Goal: Information Seeking & Learning: Learn about a topic

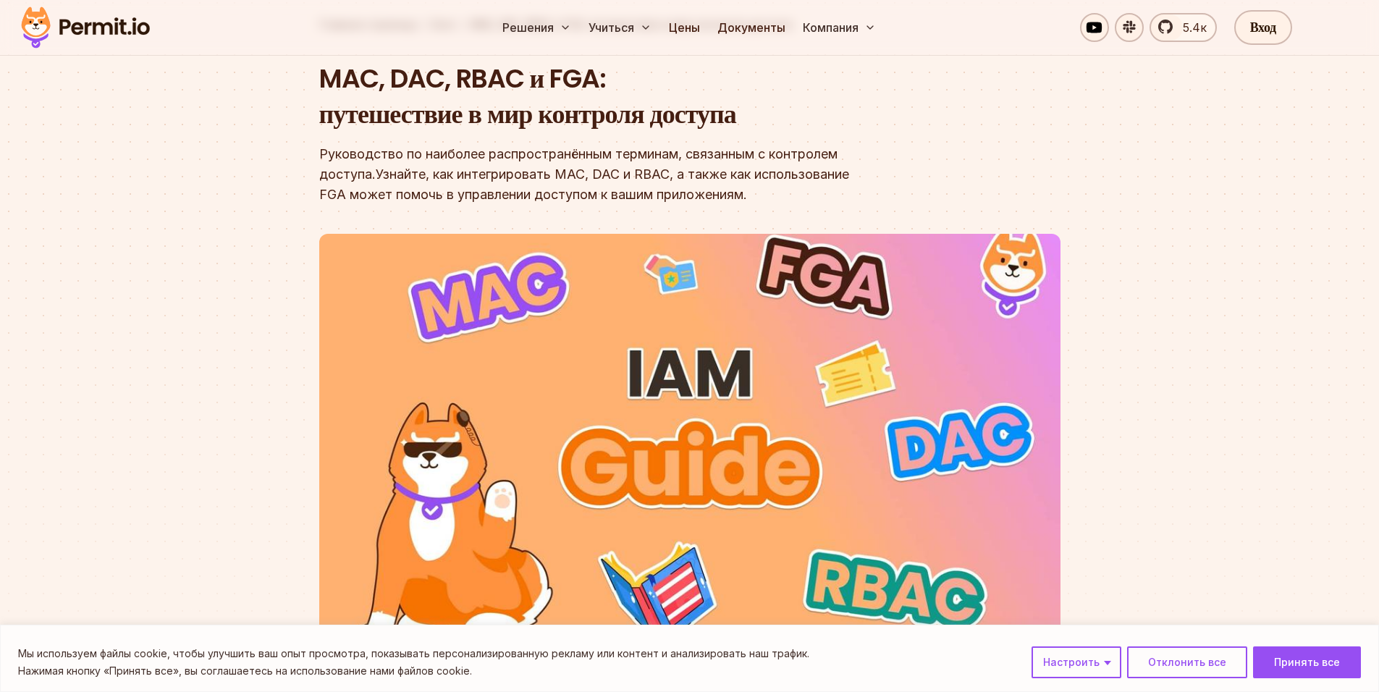
scroll to position [145, 0]
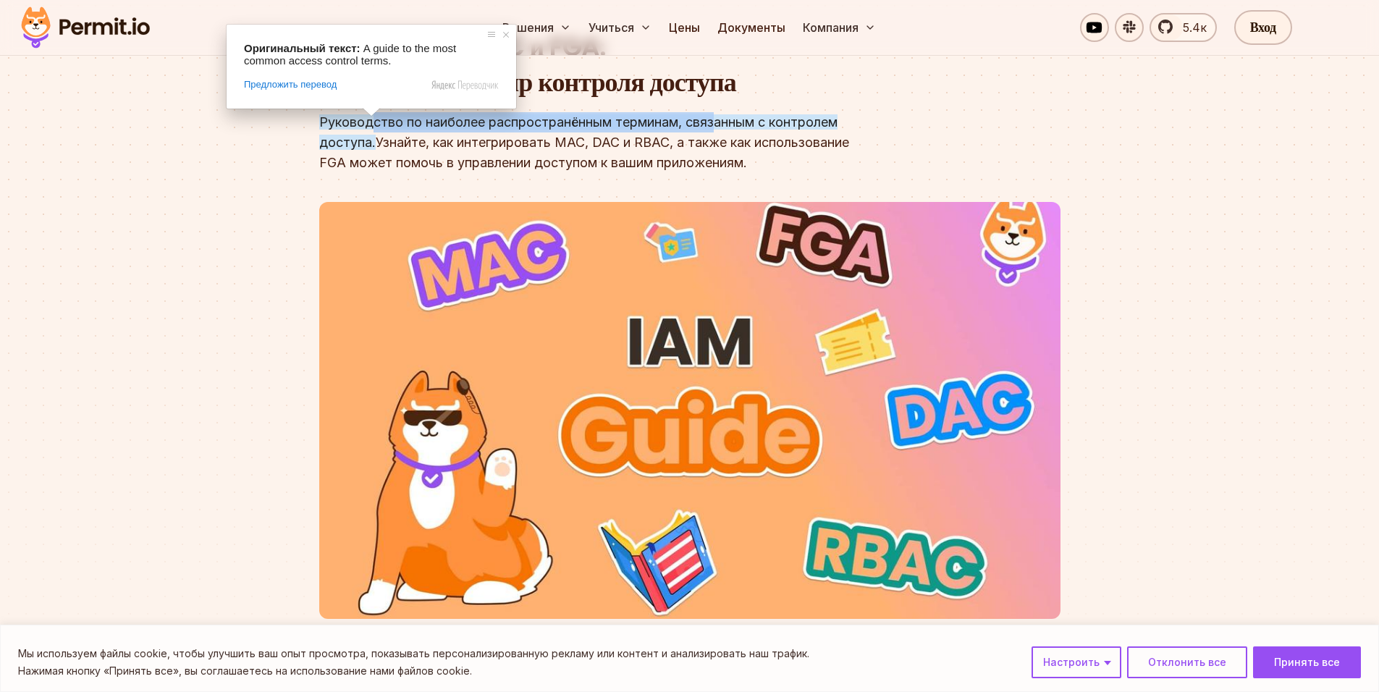
drag, startPoint x: 368, startPoint y: 121, endPoint x: 720, endPoint y: 129, distance: 351.9
click at [720, 129] on ya-tr-span "Руководство по наиболее распространённым терминам, связанным с контролем доступ…" at bounding box center [578, 131] width 518 height 35
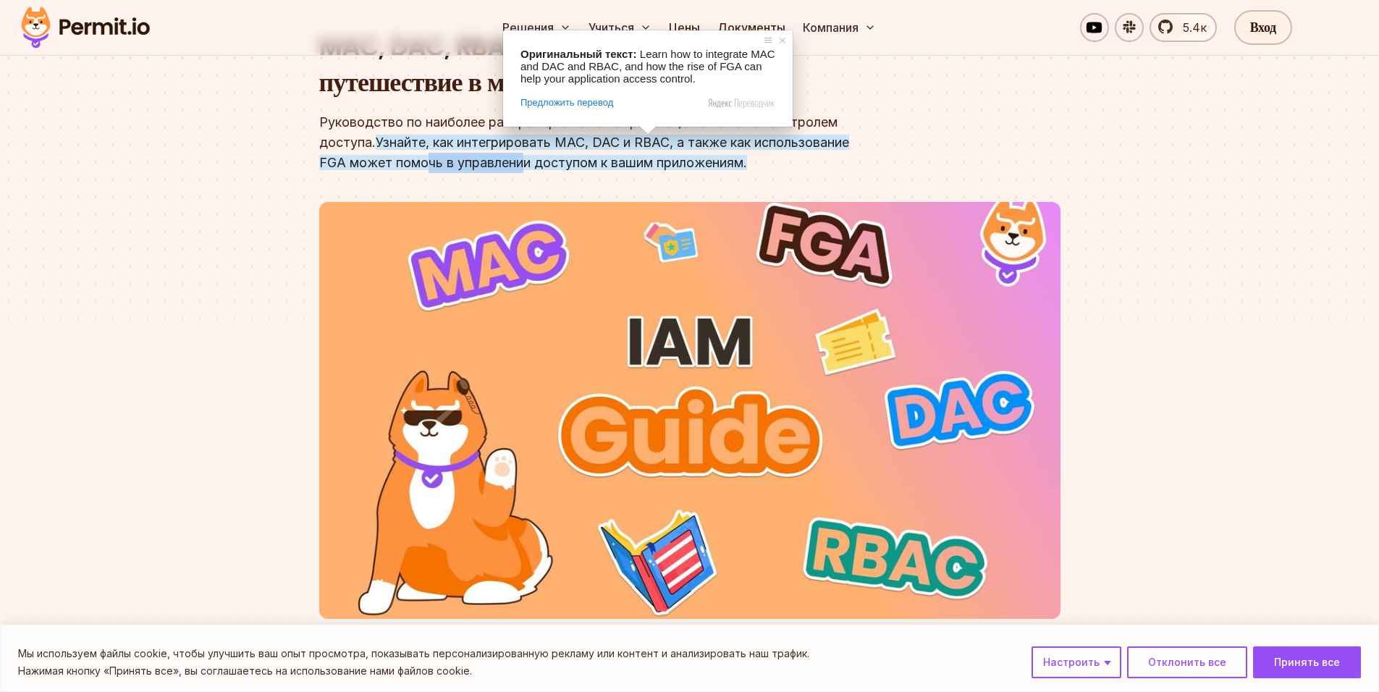
drag, startPoint x: 435, startPoint y: 153, endPoint x: 547, endPoint y: 156, distance: 112.3
click at [547, 156] on div "Руководство по наиболее распространённым терминам, связанным с контролем доступ…" at bounding box center [597, 142] width 556 height 61
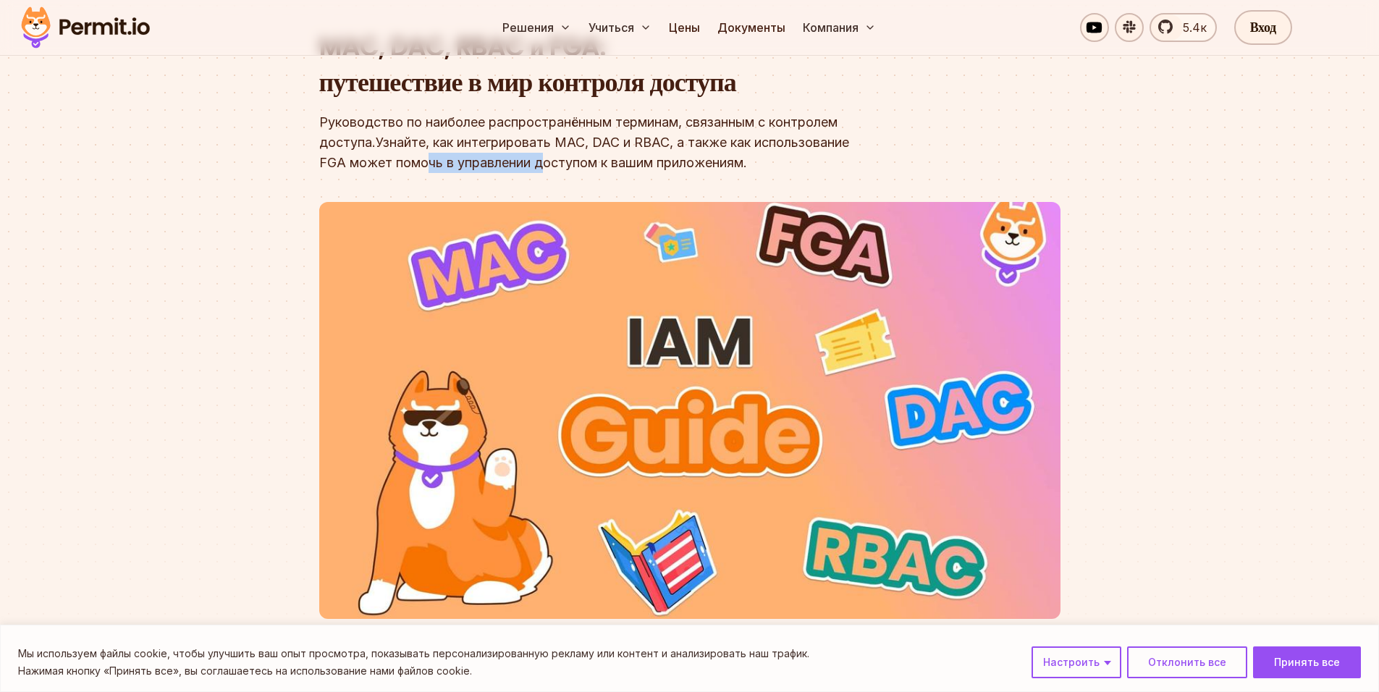
click at [547, 156] on ya-tr-span "Узнайте, как интегрировать MAC, DAC и RBAC, а также как использование FGA может…" at bounding box center [584, 152] width 530 height 35
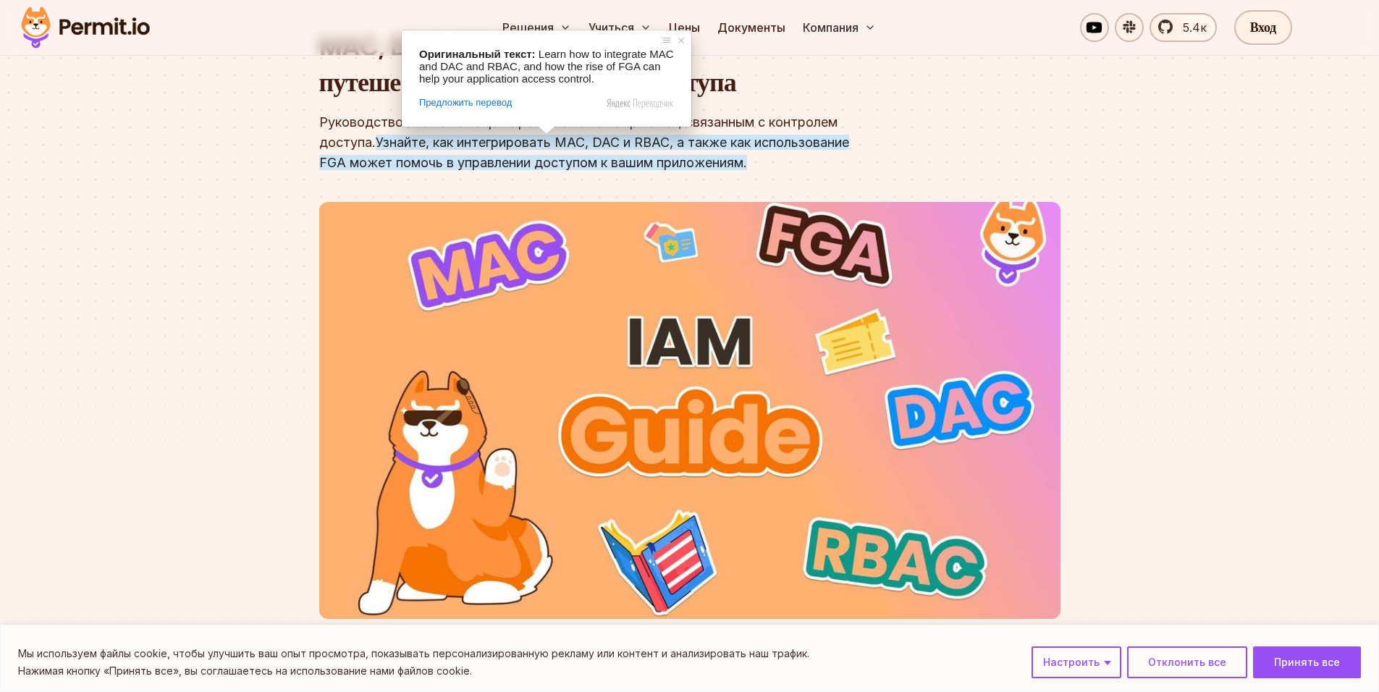
click at [536, 169] on ya-tr-span "Узнайте, как интегрировать MAC, DAC и RBAC, а также как использование FGA может…" at bounding box center [584, 152] width 530 height 35
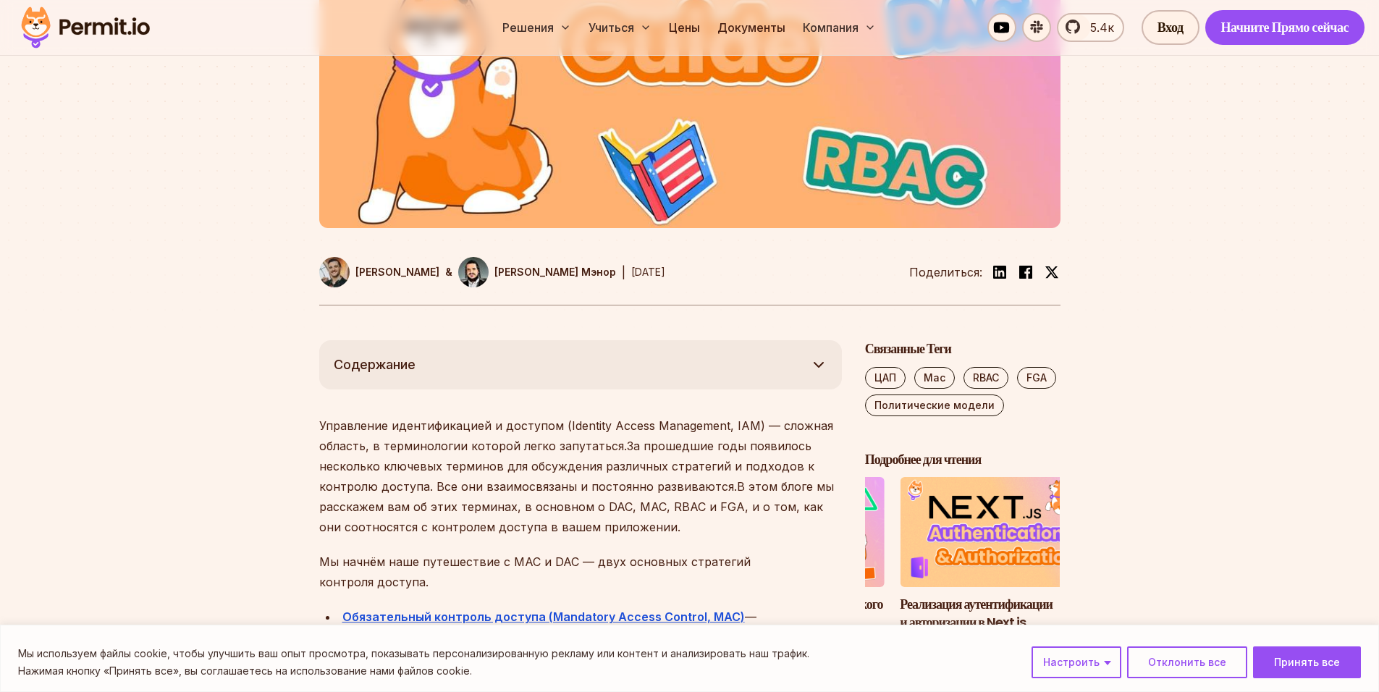
scroll to position [724, 0]
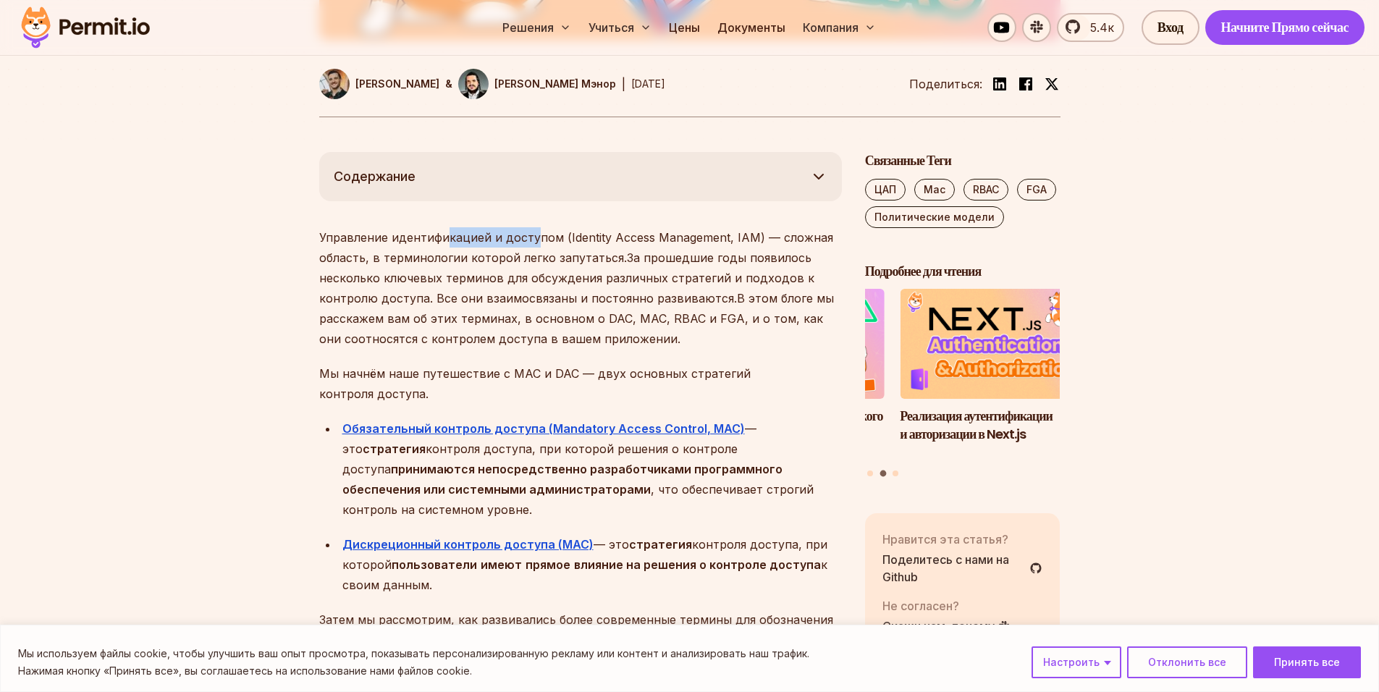
drag, startPoint x: 455, startPoint y: 235, endPoint x: 539, endPoint y: 234, distance: 84.0
click at [539, 234] on ya-tr-span "Управление идентификацией и доступом (Identity Access Management, IAM) — сложна…" at bounding box center [576, 247] width 514 height 35
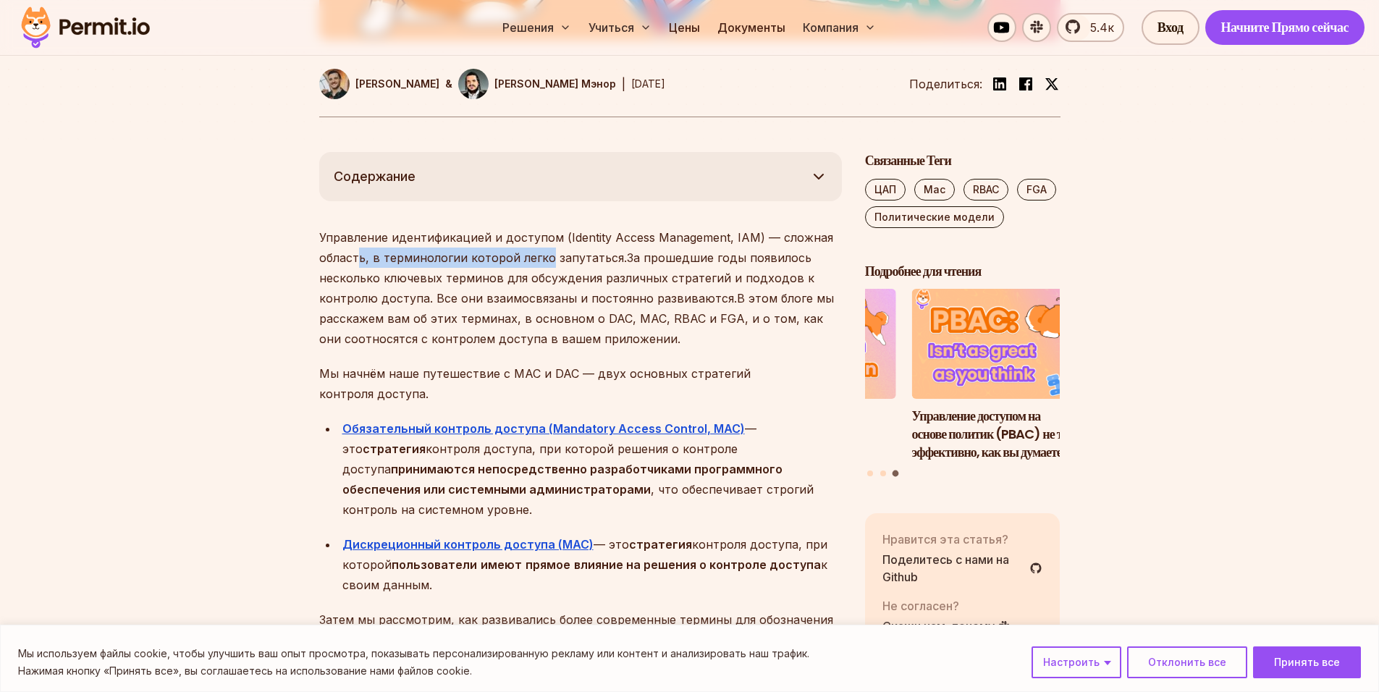
drag, startPoint x: 443, startPoint y: 265, endPoint x: 564, endPoint y: 261, distance: 121.0
click at [554, 265] on p "Управление идентификацией и доступом (Identity Access Management, IAM) — сложна…" at bounding box center [580, 288] width 523 height 122
click at [564, 261] on ya-tr-span "Управление идентификацией и доступом (Identity Access Management, IAM) — сложна…" at bounding box center [576, 247] width 514 height 35
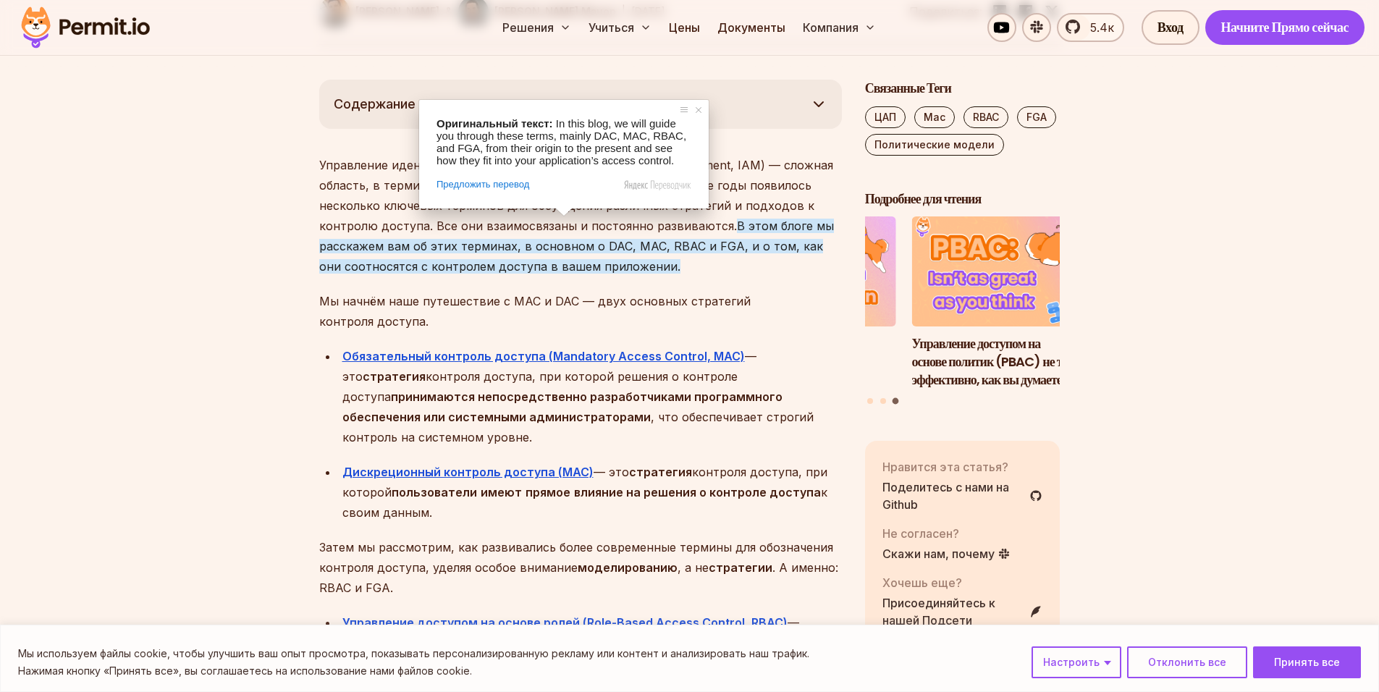
click at [557, 262] on ya-tr-span "В этом блоге мы расскажем вам об этих терминах, в основном о DAC, MAC, RBAC и F…" at bounding box center [576, 246] width 515 height 55
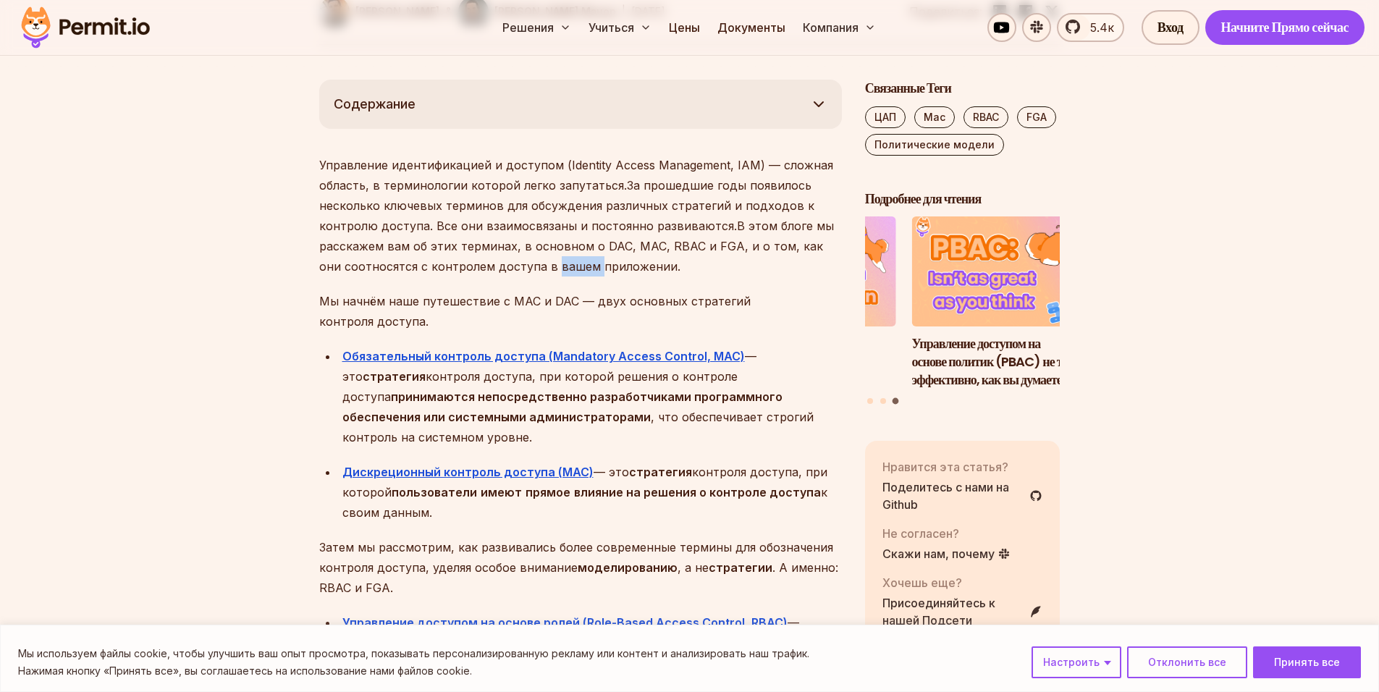
click at [557, 262] on ya-tr-span "В этом блоге мы расскажем вам об этих терминах, в основном о DAC, MAC, RBAC и F…" at bounding box center [576, 246] width 515 height 55
click at [572, 248] on ya-tr-span "В этом блоге мы расскажем вам об этих терминах, в основном о DAC, MAC, RBAC и F…" at bounding box center [576, 246] width 515 height 55
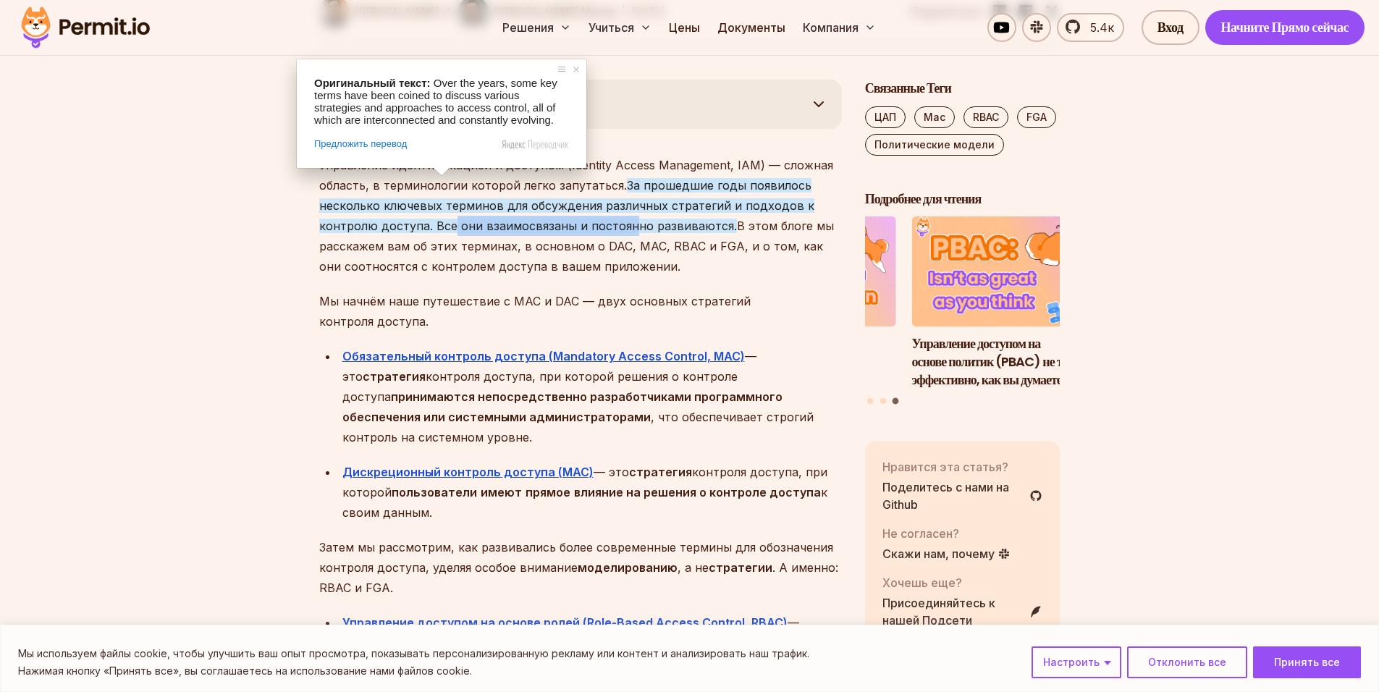
drag, startPoint x: 455, startPoint y: 224, endPoint x: 633, endPoint y: 225, distance: 178.1
click at [632, 225] on ya-tr-span "За прошедшие годы появилось несколько ключевых терминов для обсуждения различны…" at bounding box center [566, 205] width 495 height 55
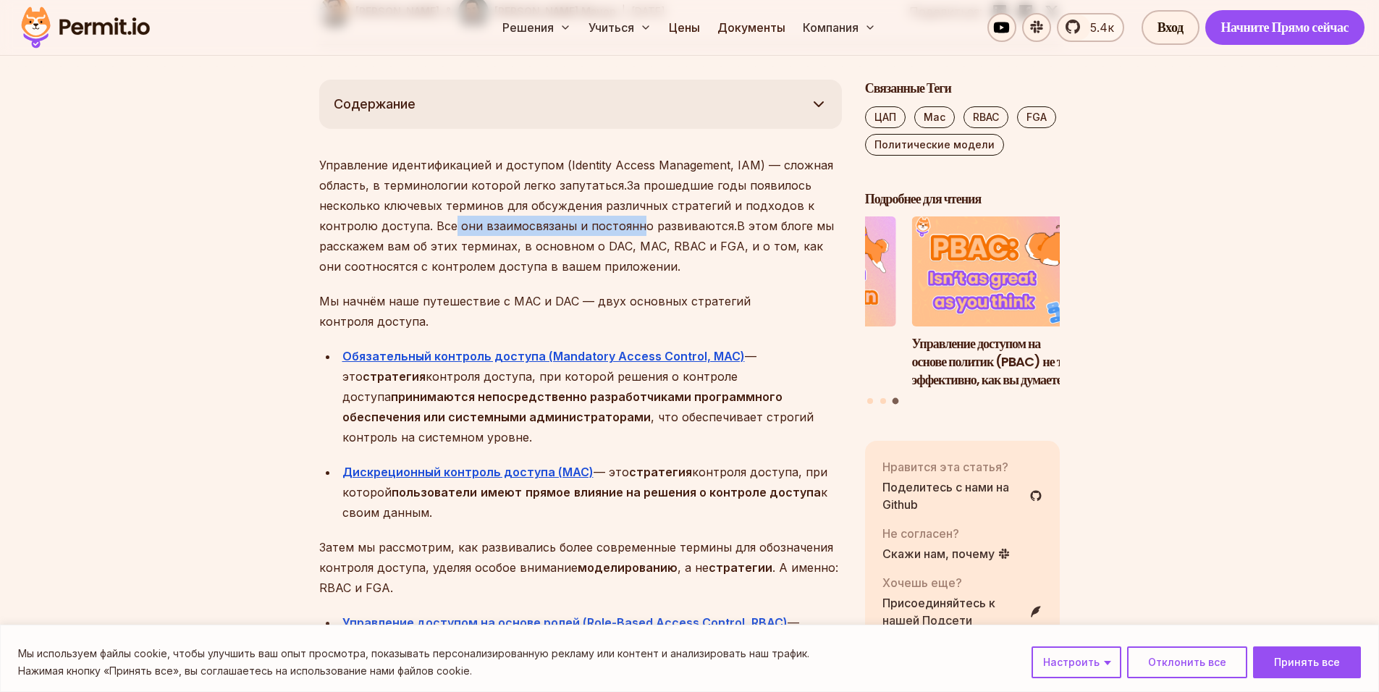
click at [634, 225] on ya-tr-span "За прошедшие годы появилось несколько ключевых терминов для обсуждения различны…" at bounding box center [566, 205] width 495 height 55
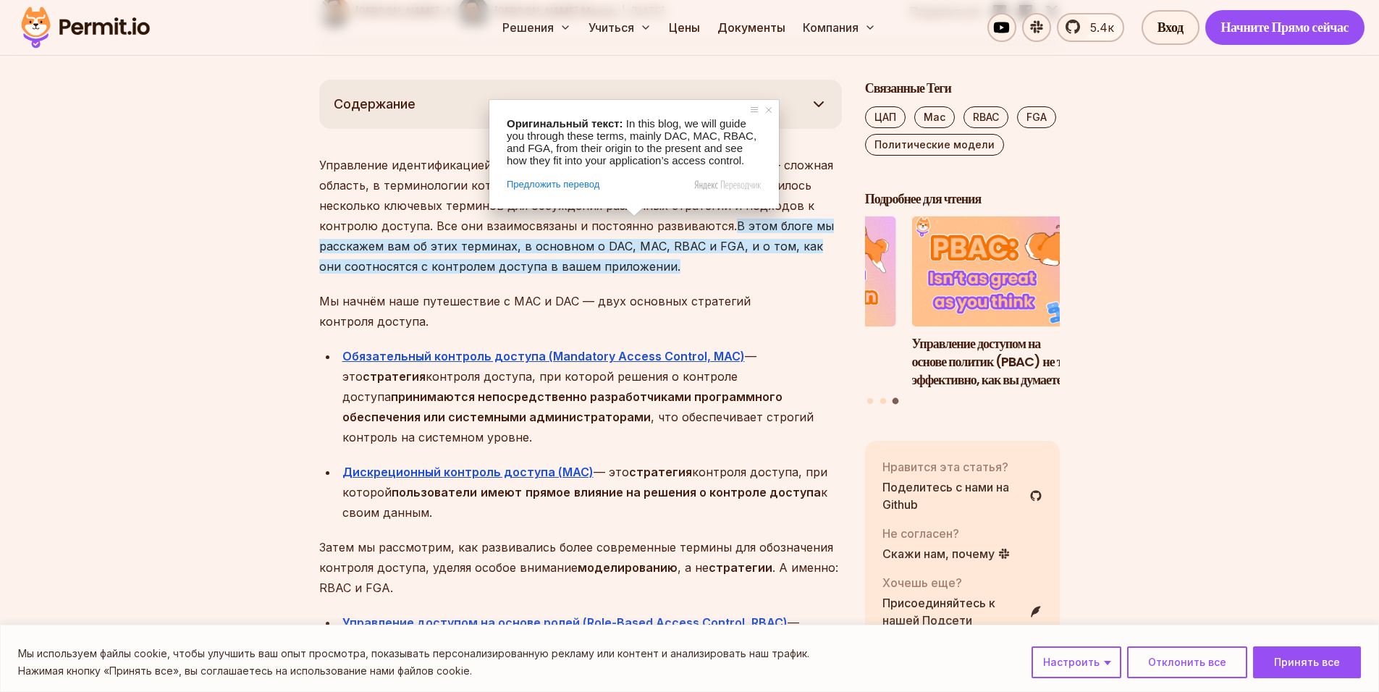
click at [631, 264] on ya-tr-span "В этом блоге мы расскажем вам об этих терминах, в основном о DAC, MAC, RBAC и F…" at bounding box center [576, 246] width 515 height 55
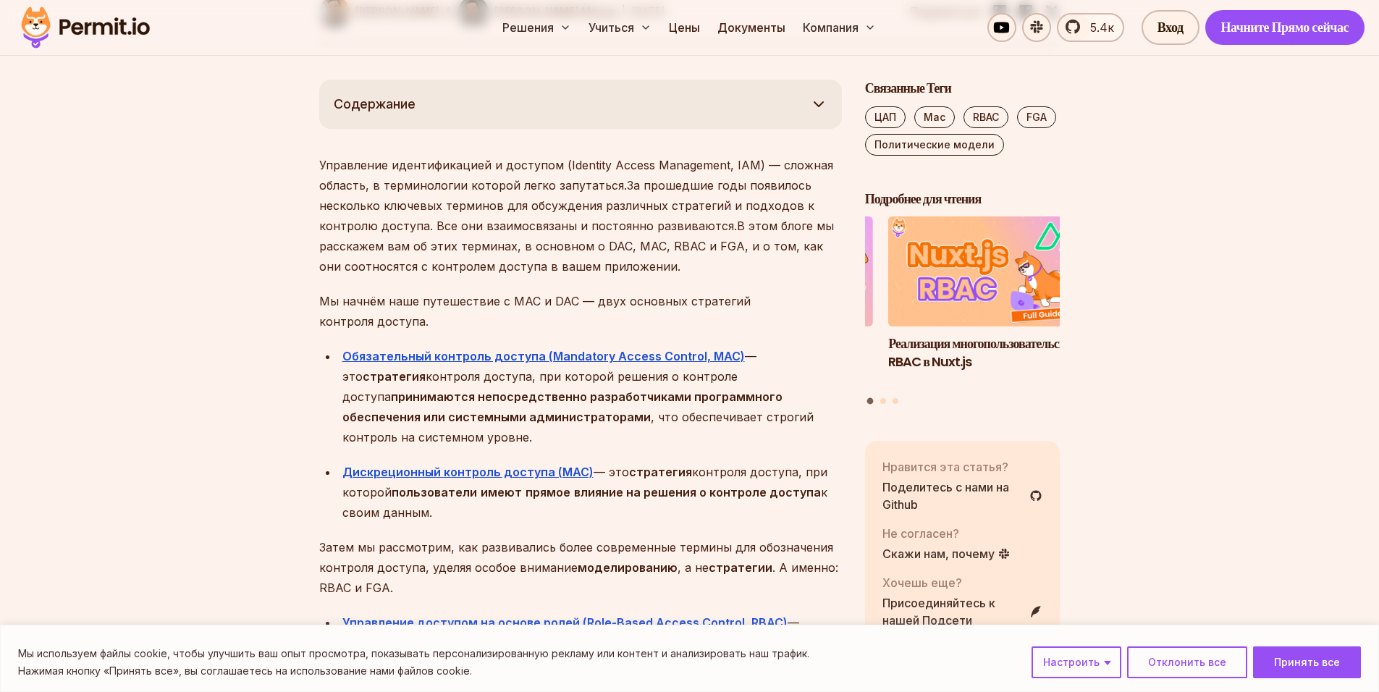
scroll to position [869, 0]
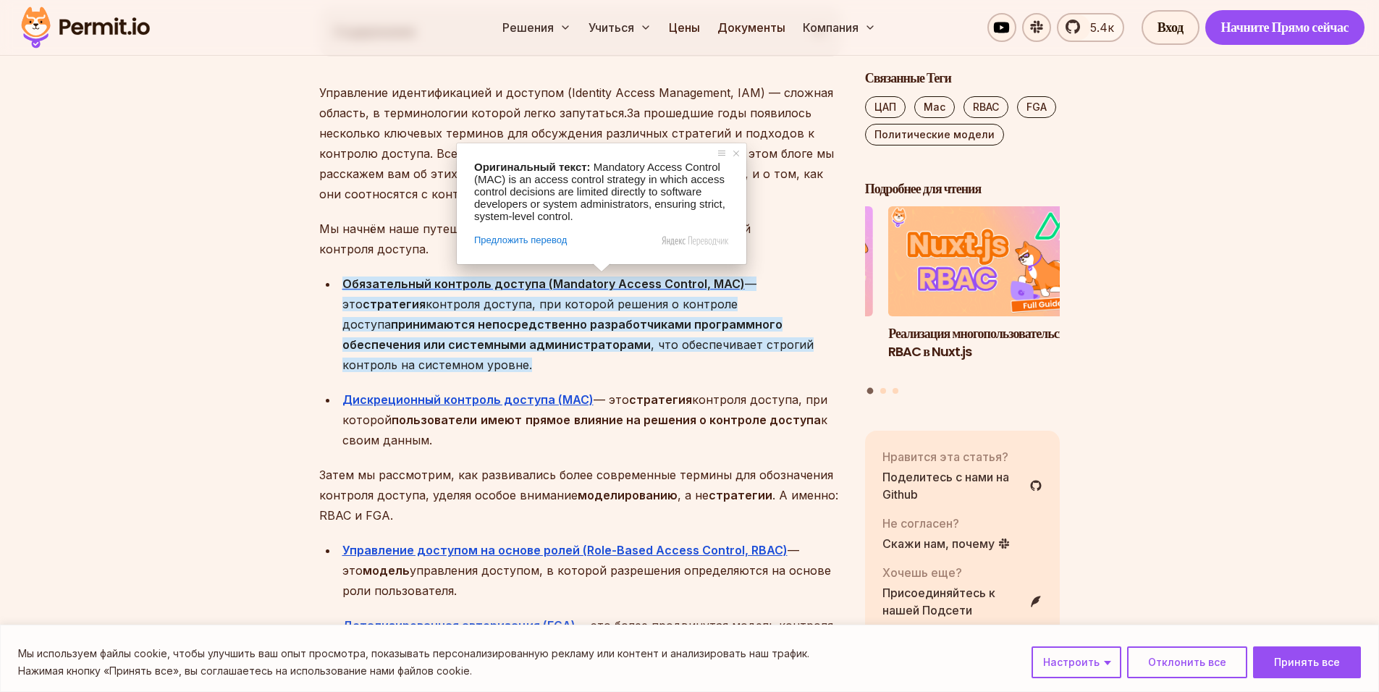
click at [350, 202] on p "Управление идентификацией и доступом (Identity Access Management, IAM) — сложна…" at bounding box center [580, 144] width 523 height 122
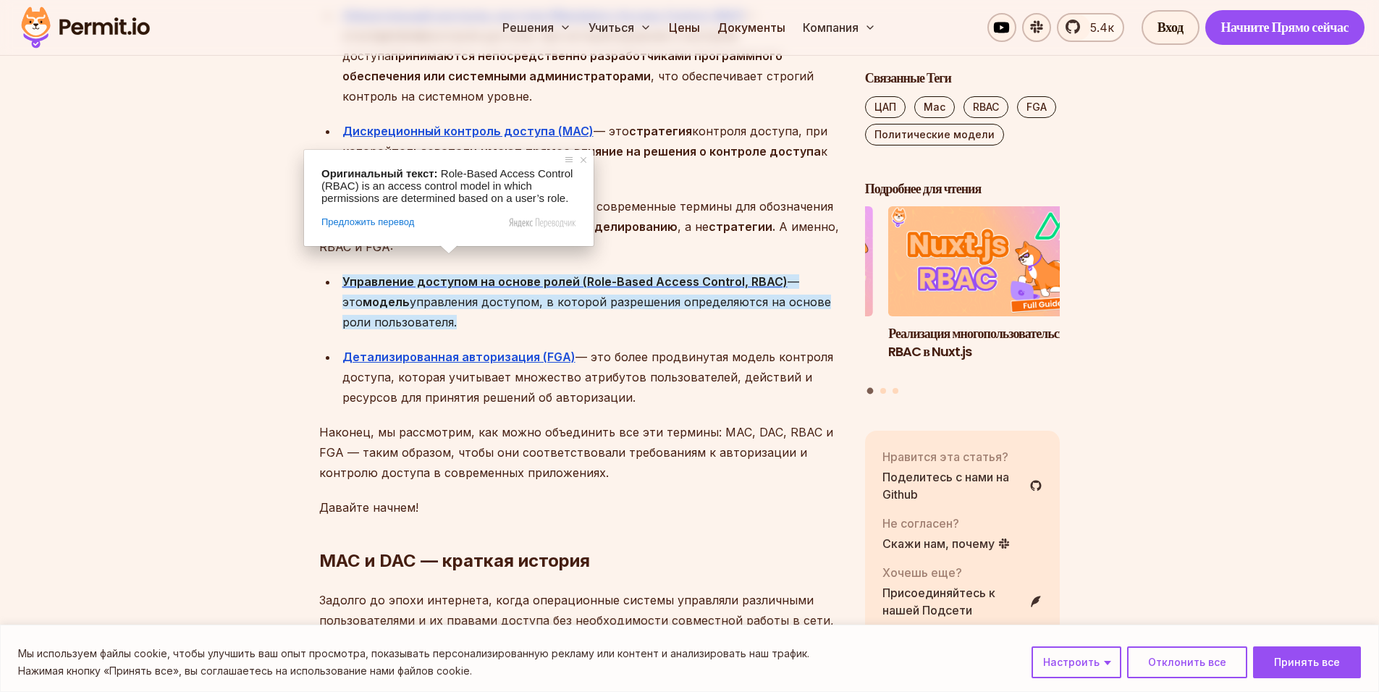
scroll to position [1158, 0]
click at [763, 195] on p "Затем мы рассмотрим, как развивались более современные термины для обозначения …" at bounding box center [580, 225] width 523 height 61
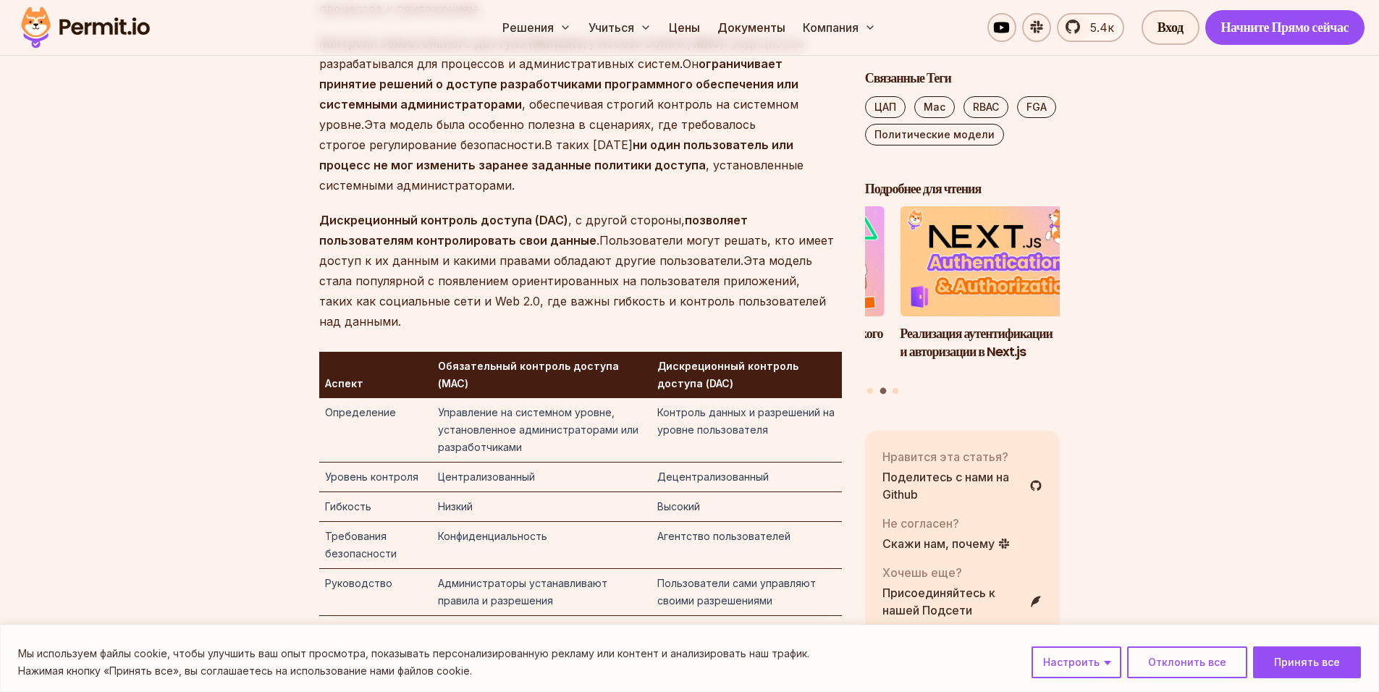
scroll to position [1882, 0]
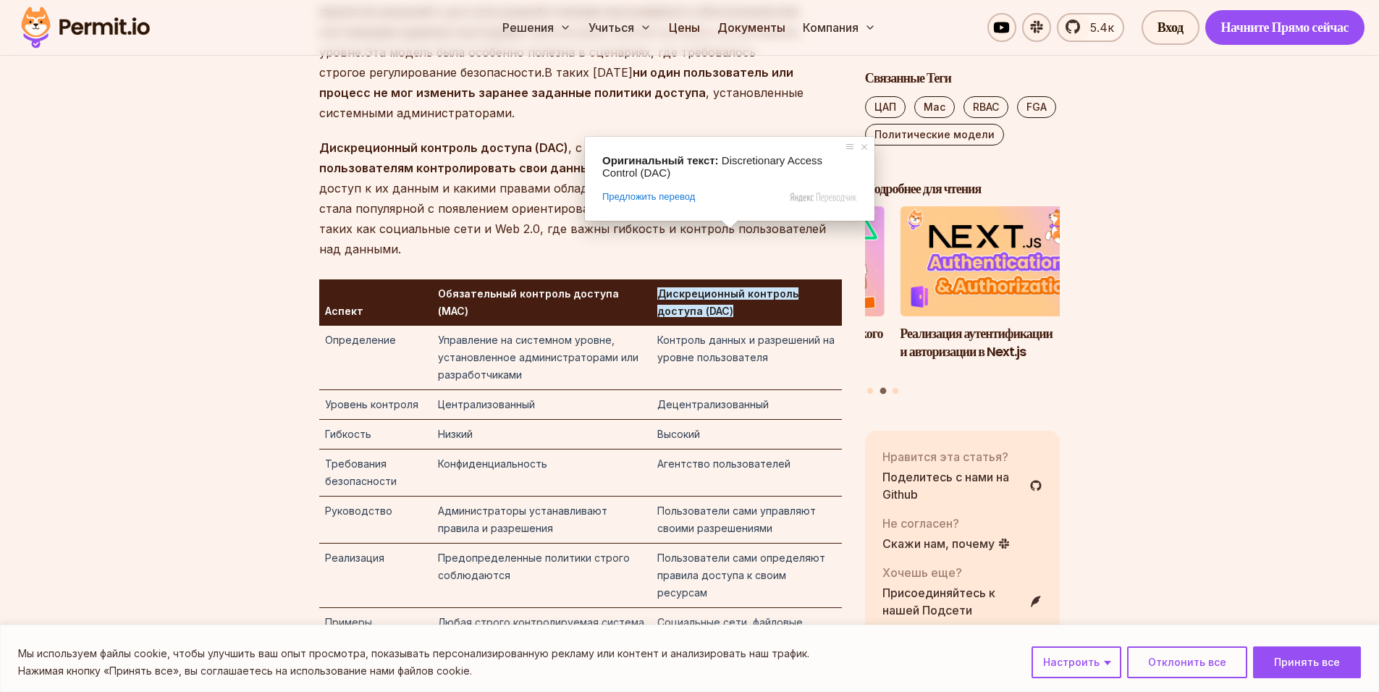
click at [570, 161] on ya-tr-span "Пользователи могут решать, кто имеет доступ к их данным и какими правами облада…" at bounding box center [576, 178] width 515 height 35
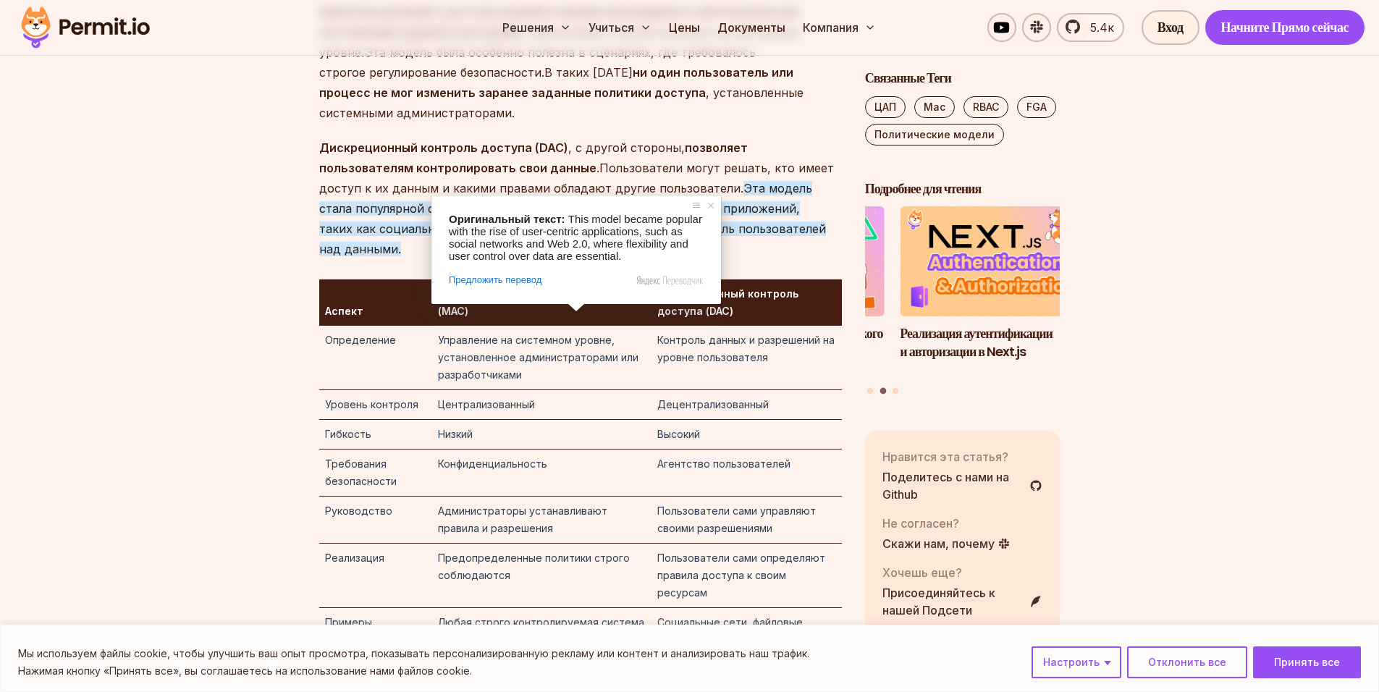
click at [533, 161] on ya-tr-span "Пользователи могут решать, кто имеет доступ к их данным и какими правами облада…" at bounding box center [576, 178] width 515 height 35
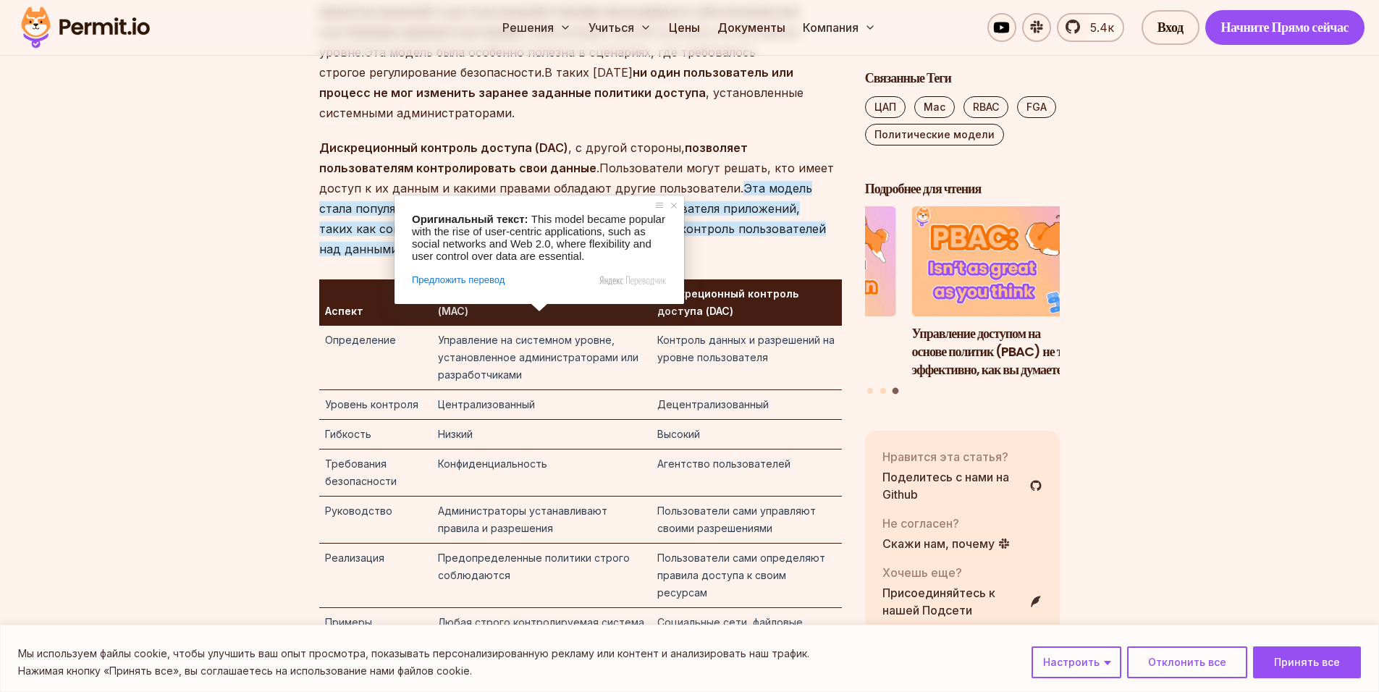
click at [537, 159] on p "Дискреционный контроль доступа (DAC) , с другой стороны, позволяет пользователя…" at bounding box center [580, 199] width 523 height 122
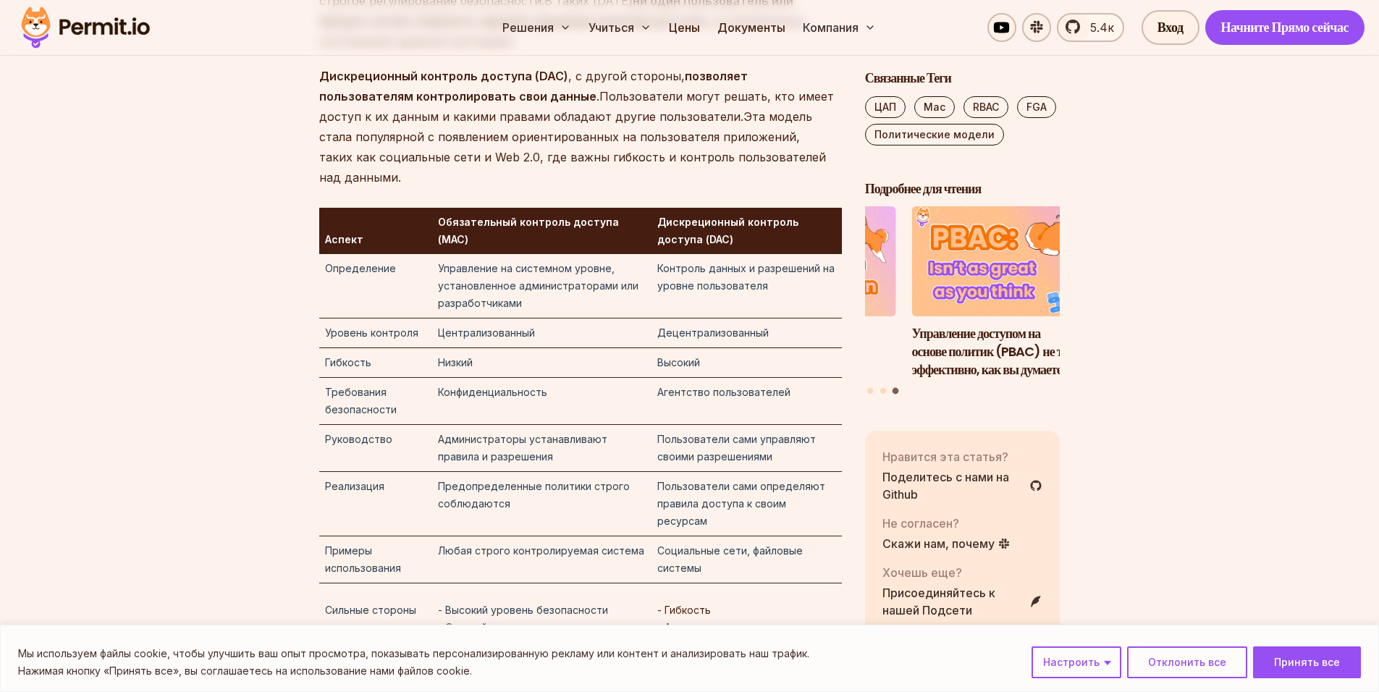
scroll to position [1954, 0]
click at [501, 113] on ya-tr-span "Эта модель стала популярной с появлением ориентированных на пользователя прилож…" at bounding box center [572, 146] width 507 height 75
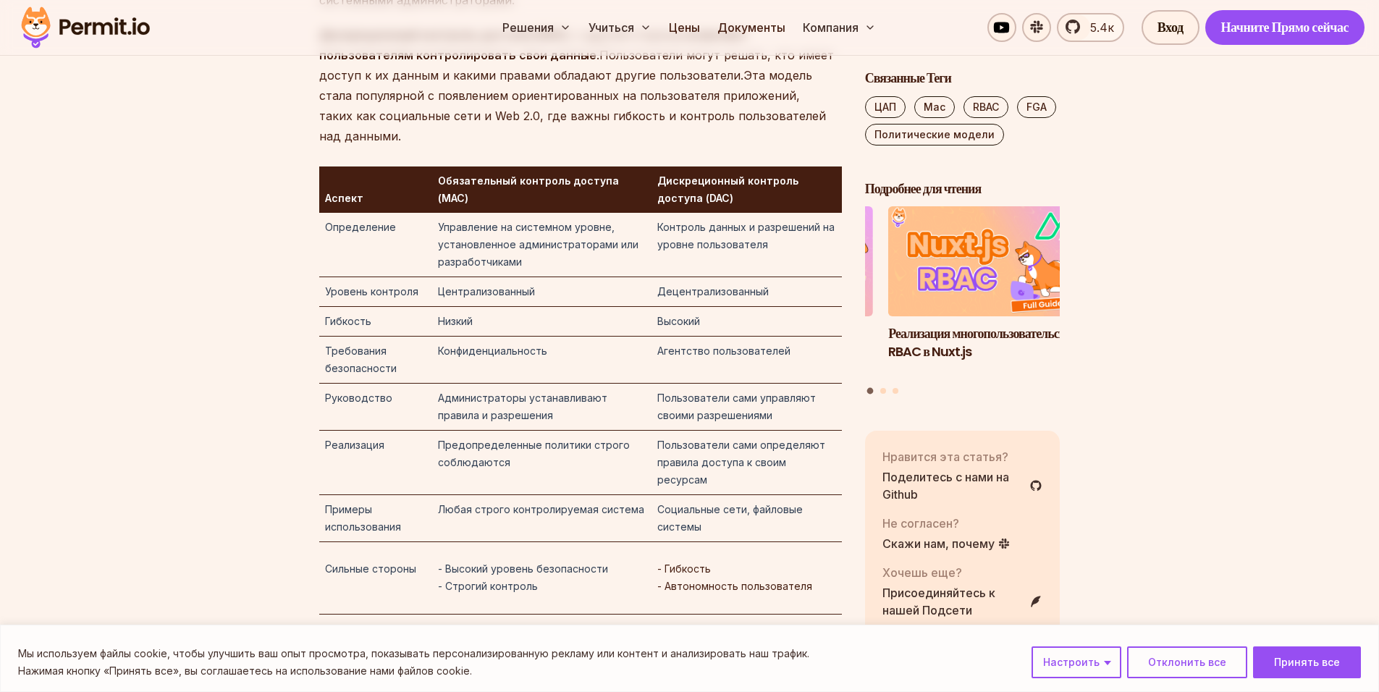
scroll to position [2027, 0]
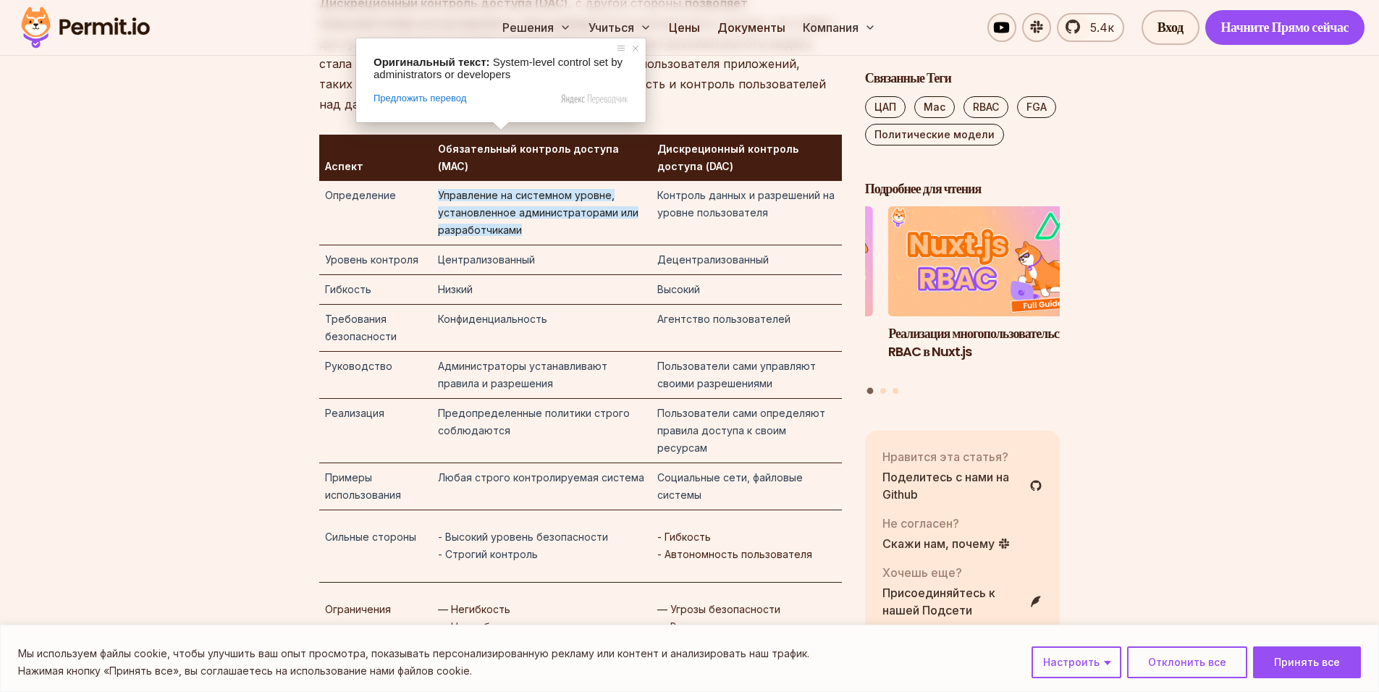
click at [531, 253] on ya-tr-span "Централизованный" at bounding box center [486, 259] width 97 height 12
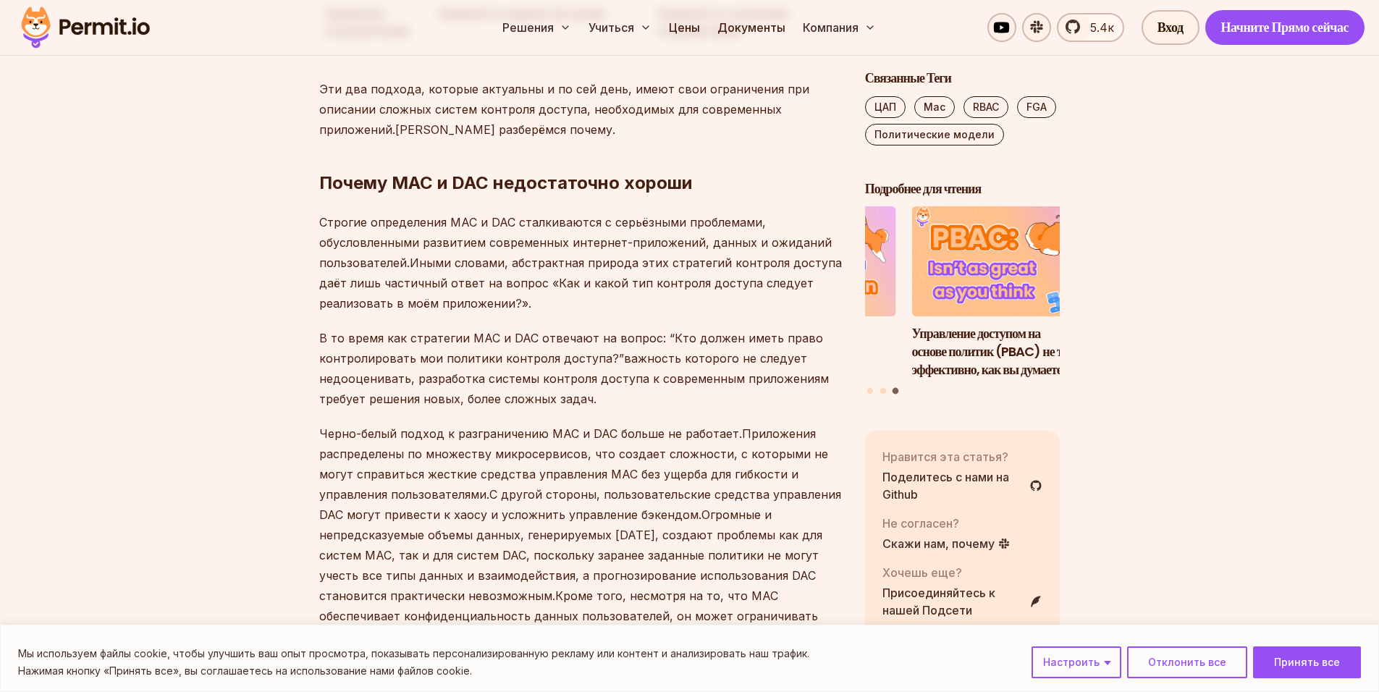
scroll to position [2751, 0]
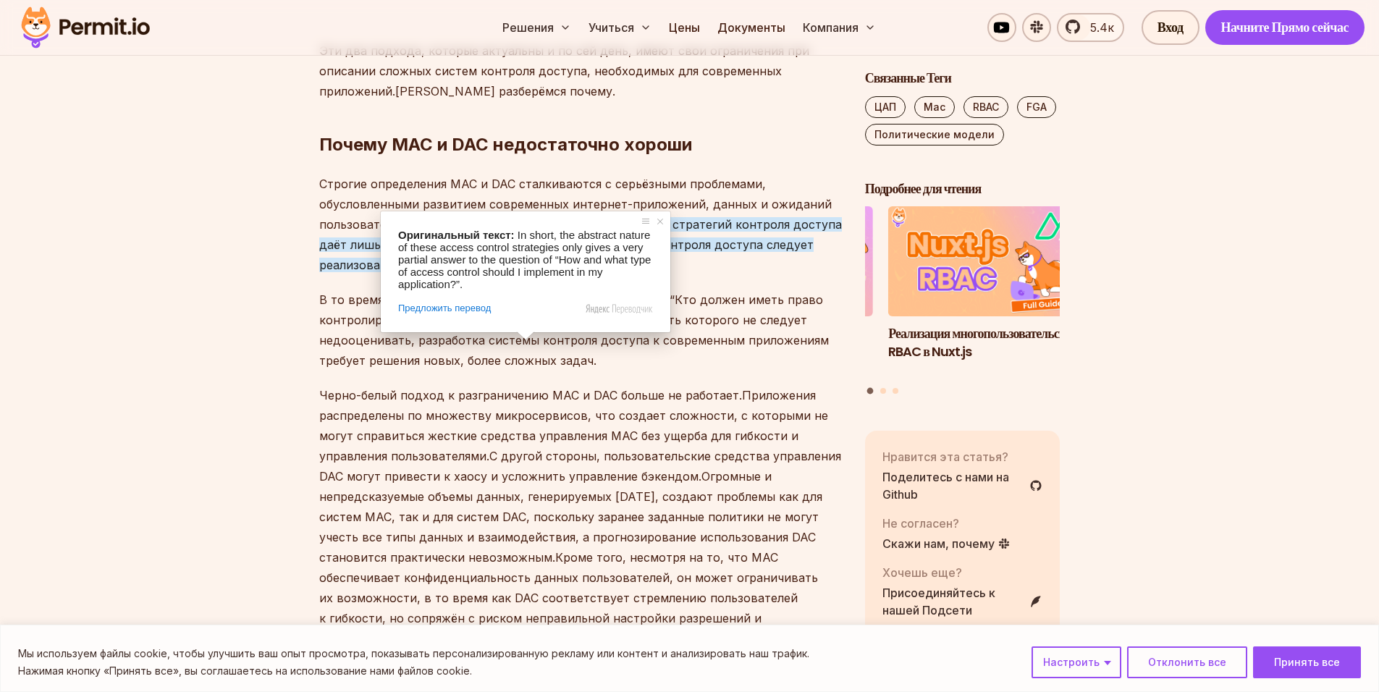
click at [522, 174] on p "Строгие определения MAC и DAC сталкиваются с серьёзными проблемами, обусловленн…" at bounding box center [580, 224] width 523 height 101
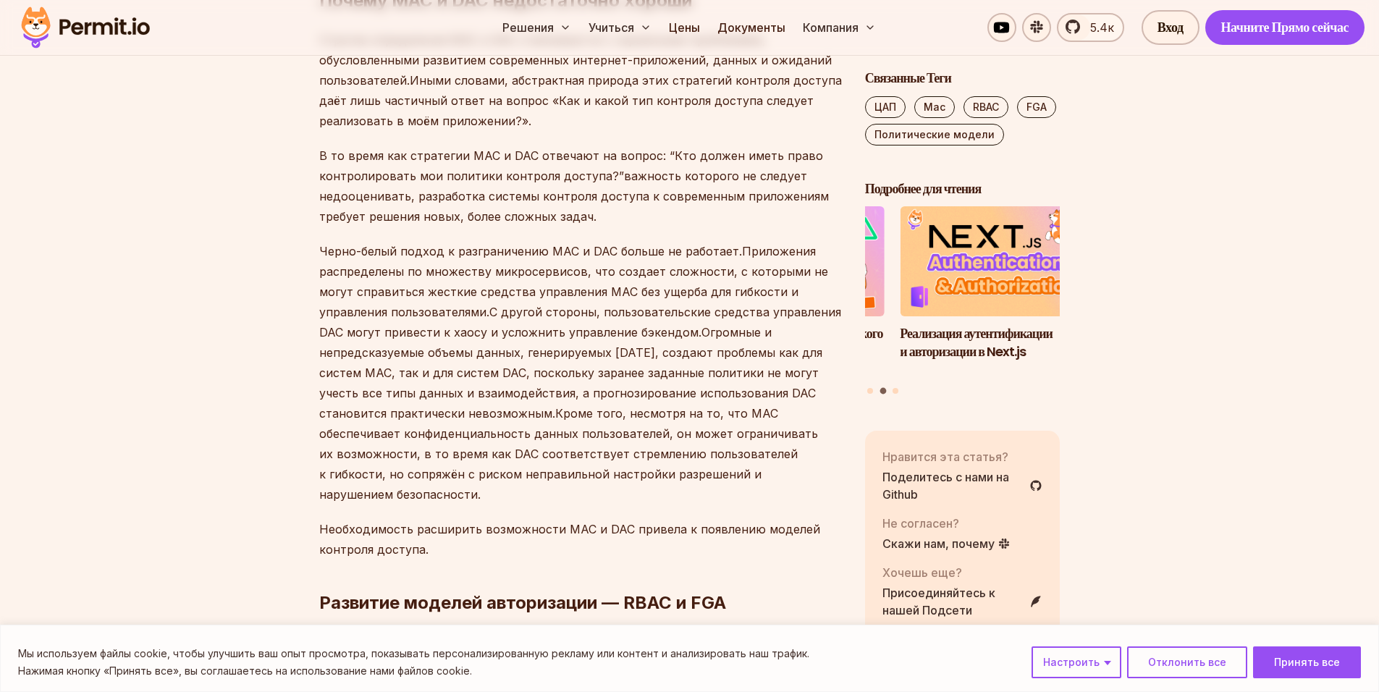
scroll to position [2896, 0]
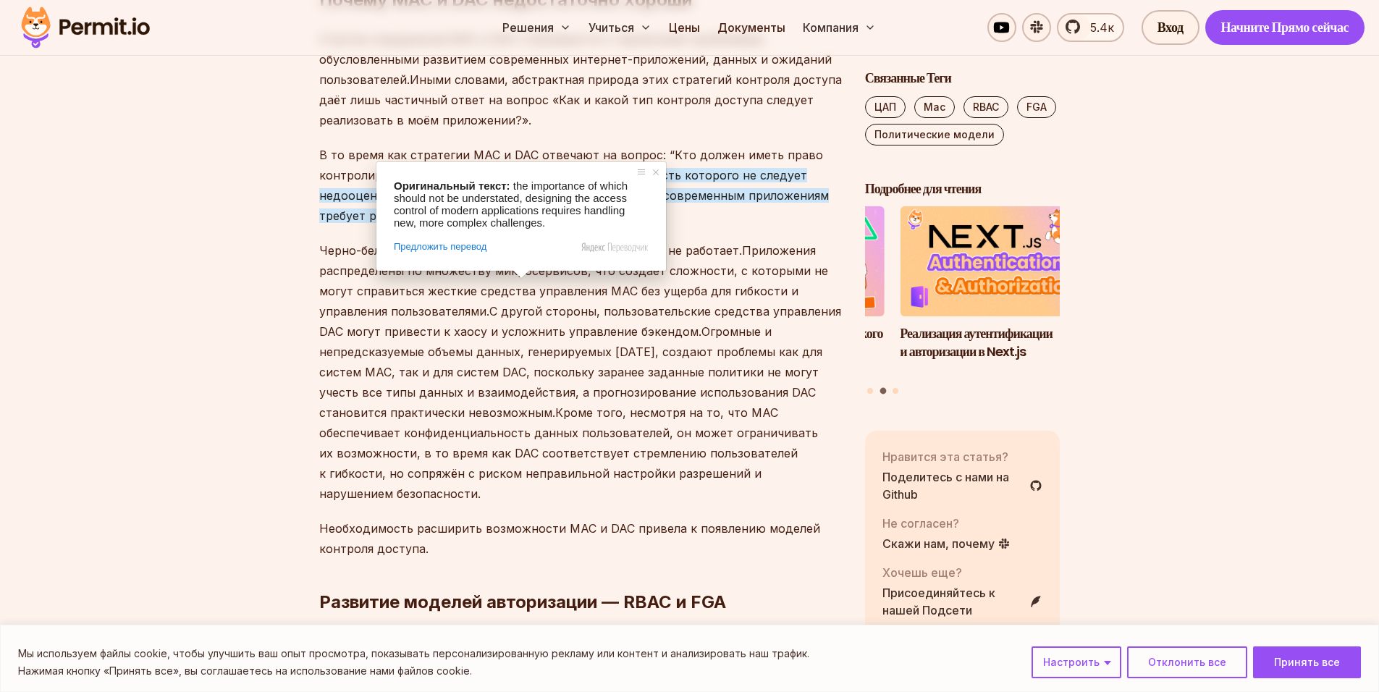
click at [521, 168] on ya-tr-span "важность которого не следует недооценивать, разработка системы контроля доступа…" at bounding box center [574, 195] width 510 height 55
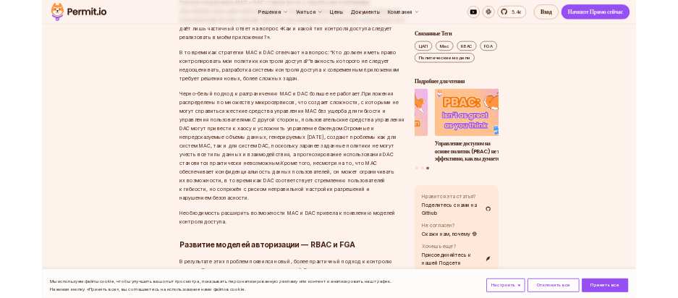
scroll to position [2968, 0]
